Goal: Use online tool/utility: Use online tool/utility

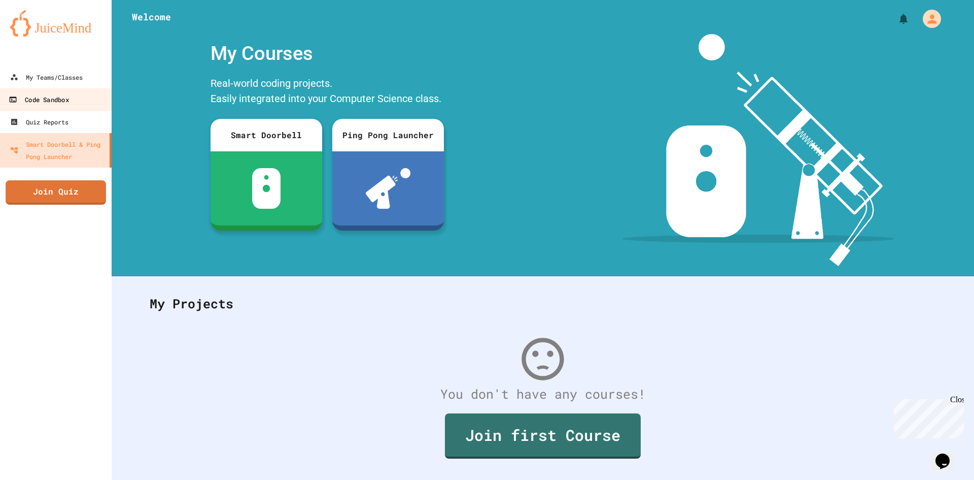
click at [71, 100] on link "Code Sandbox" at bounding box center [55, 99] width 115 height 23
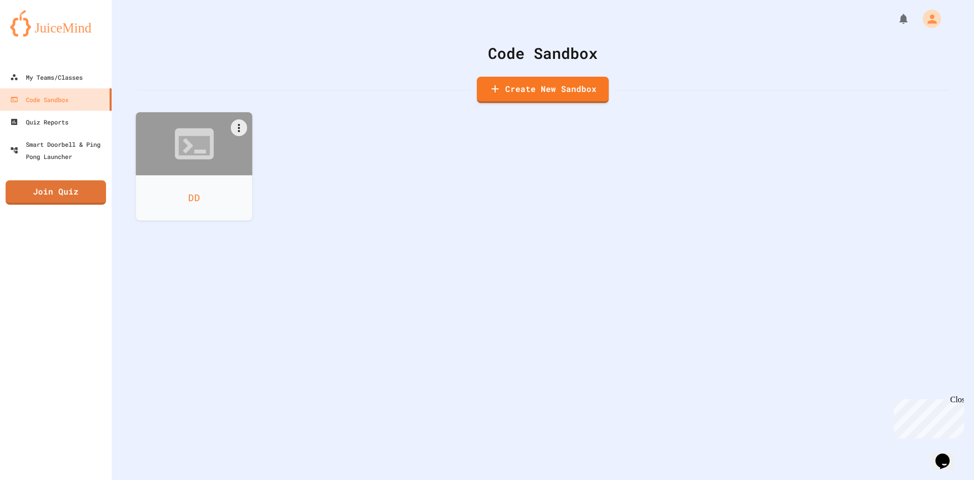
click at [220, 185] on div "DD" at bounding box center [194, 197] width 117 height 45
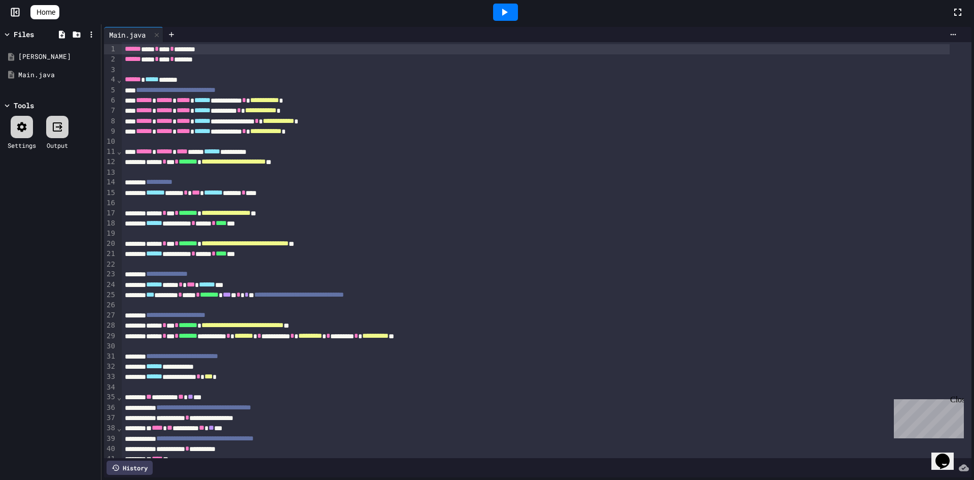
click at [141, 460] on div "History" at bounding box center [130, 467] width 46 height 14
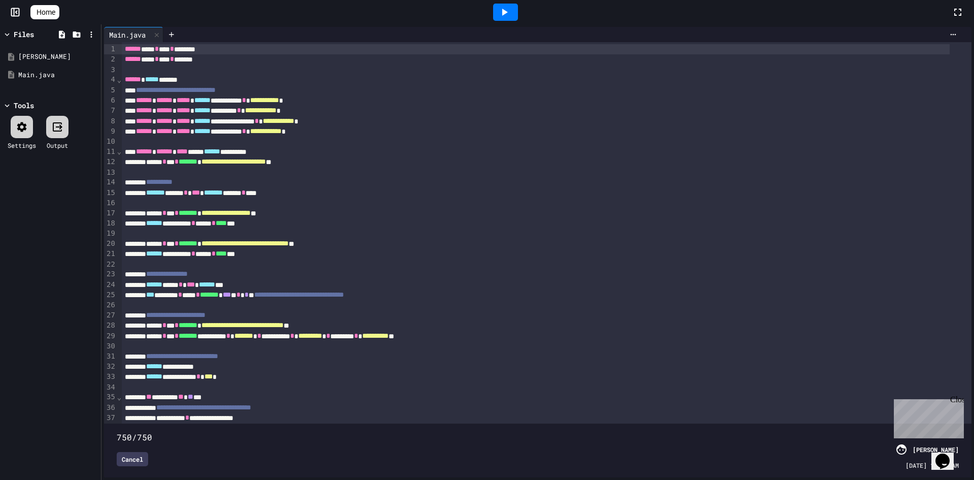
click at [958, 400] on div "Close" at bounding box center [957, 401] width 13 height 13
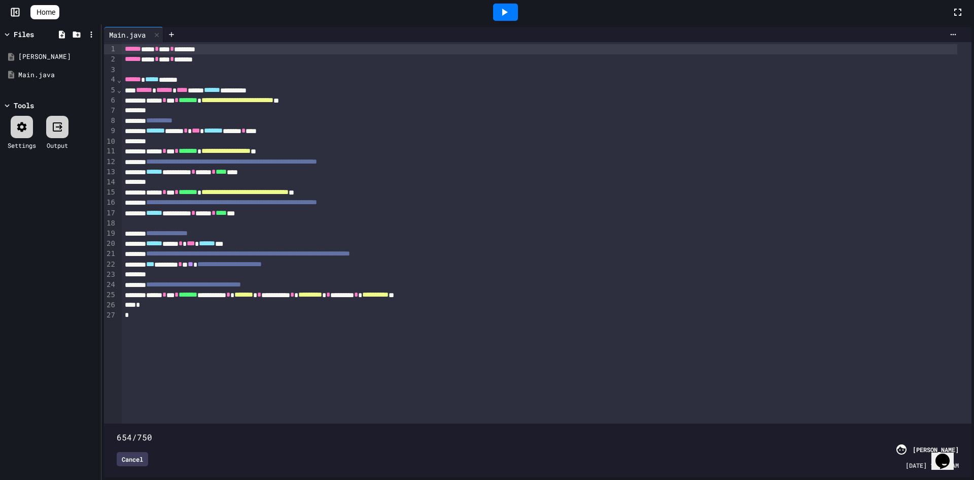
type input "***"
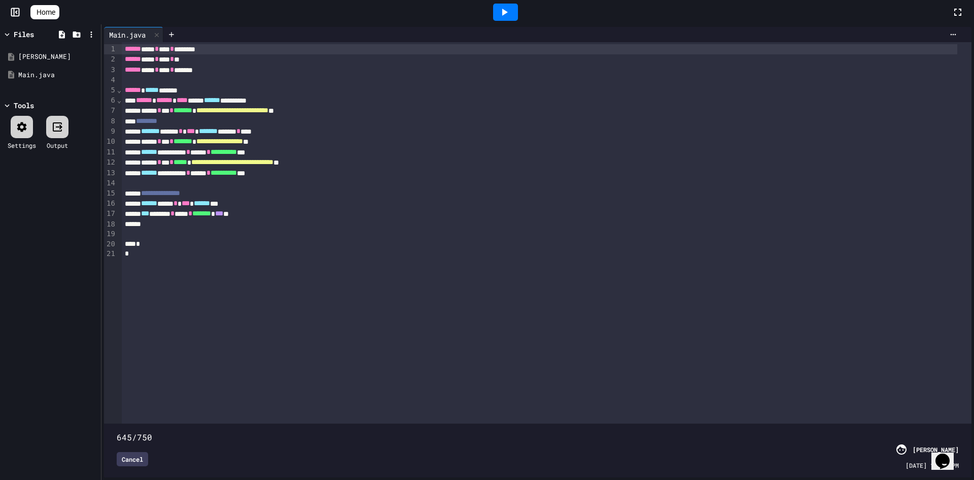
drag, startPoint x: 952, startPoint y: 417, endPoint x: 835, endPoint y: 437, distance: 118.4
click at [835, 437] on div "645/750 Cancel [PERSON_NAME] [DATE] 12:00 PM" at bounding box center [538, 450] width 863 height 49
click at [511, 11] on icon at bounding box center [504, 12] width 12 height 12
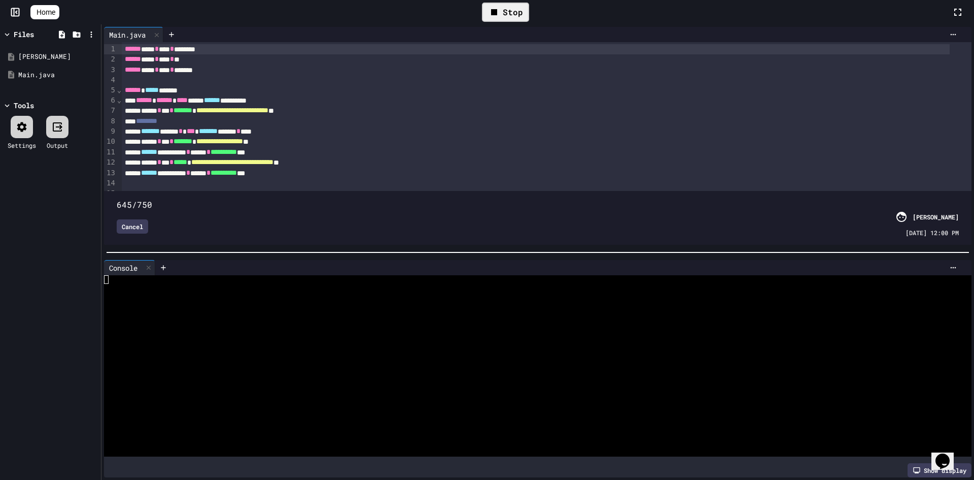
click at [356, 302] on div at bounding box center [529, 305] width 850 height 9
type textarea "**"
type textarea "*"
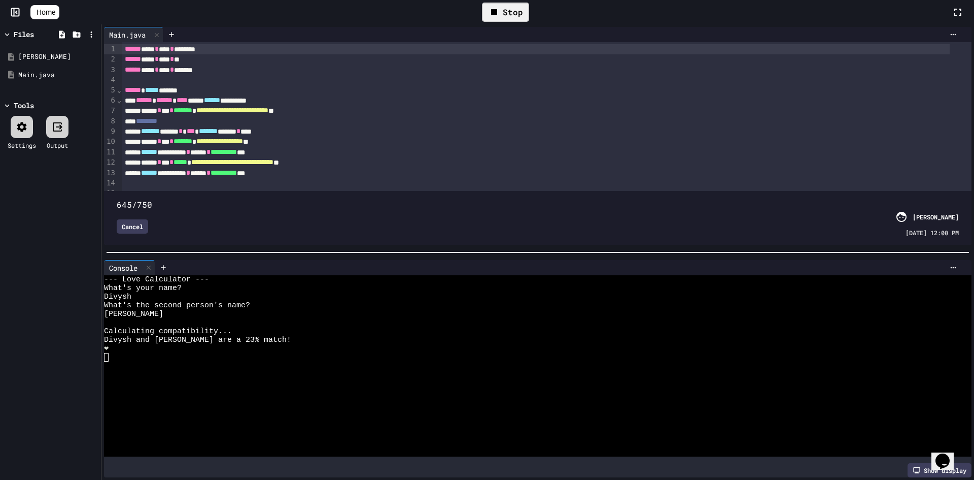
click at [515, 12] on div "Stop" at bounding box center [505, 12] width 47 height 19
click at [511, 12] on icon at bounding box center [504, 12] width 12 height 12
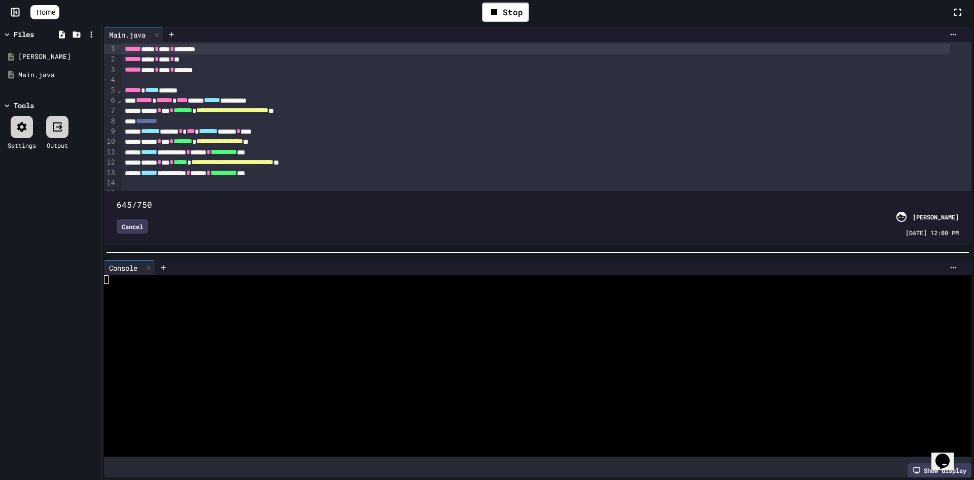
click at [260, 302] on div at bounding box center [529, 305] width 850 height 9
type textarea "*"
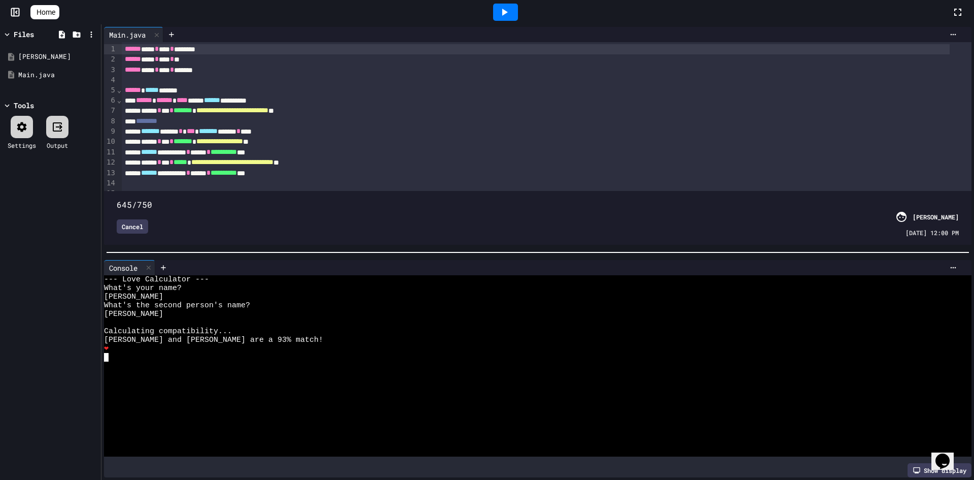
click at [505, 6] on div at bounding box center [505, 12] width 25 height 17
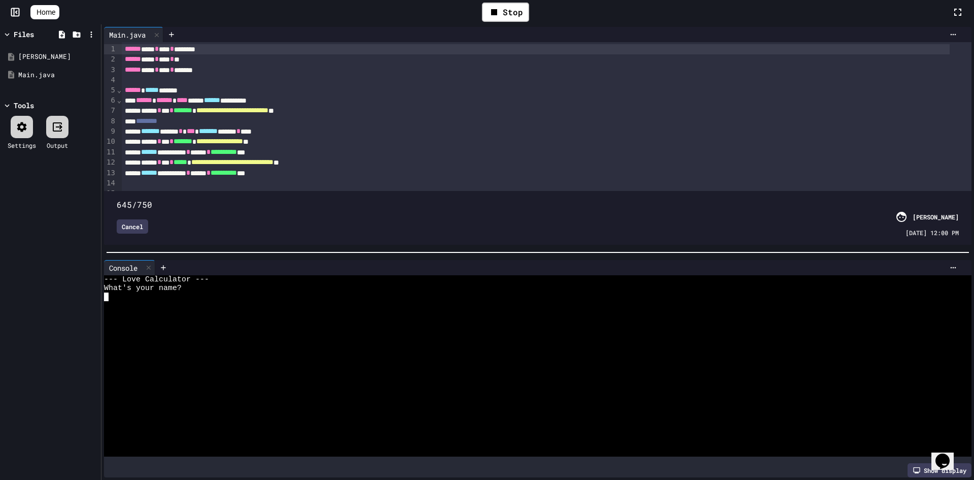
click at [311, 301] on div at bounding box center [529, 305] width 850 height 9
type textarea "*"
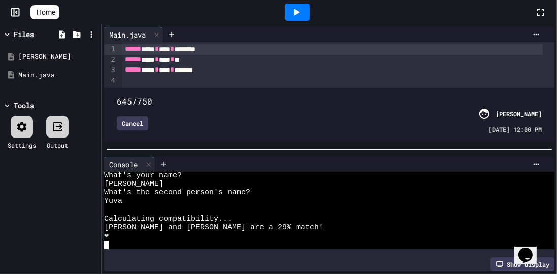
scroll to position [8, 0]
click at [302, 13] on icon at bounding box center [296, 12] width 12 height 12
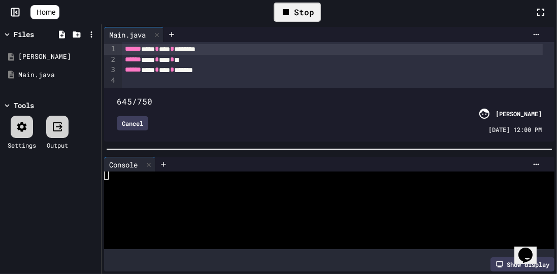
scroll to position [0, 0]
click at [201, 223] on div at bounding box center [321, 227] width 434 height 9
type textarea "**"
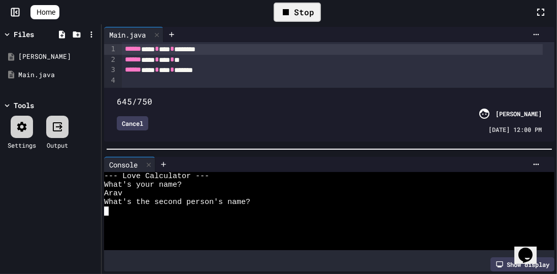
type textarea "*"
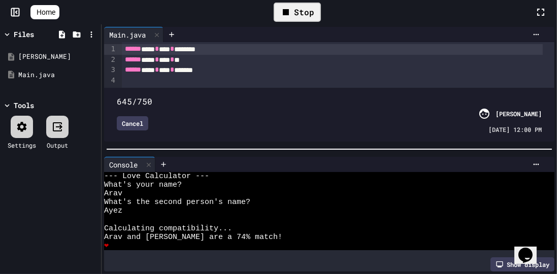
scroll to position [8, 0]
